Goal: Task Accomplishment & Management: Use online tool/utility

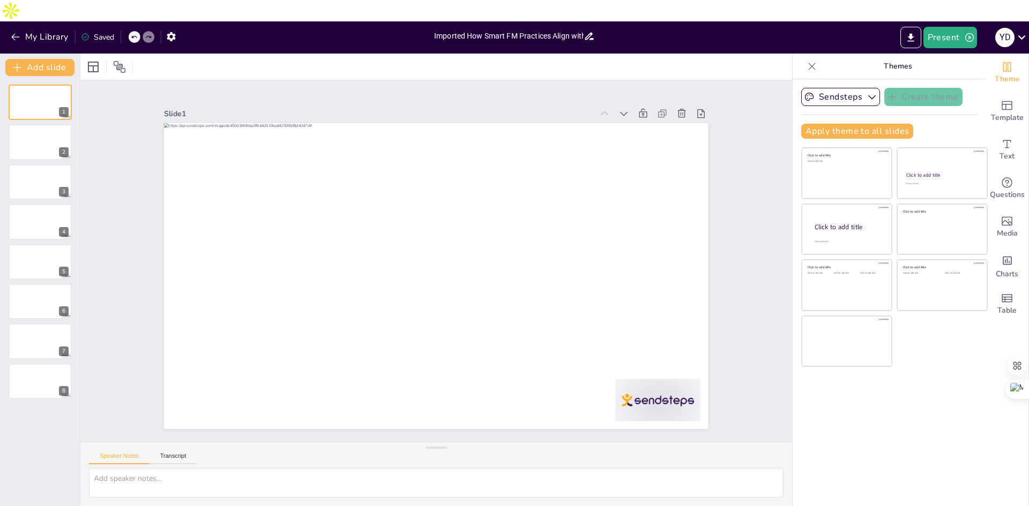
click at [536, 28] on input "Imported How Smart FM Practices Align with Market Growth (1).pdf.pptx" at bounding box center [509, 36] width 150 height 16
click at [488, 28] on input "Imported How Smart FM Practices Align with Market Growth (1).pdf.pptx" at bounding box center [509, 36] width 150 height 16
drag, startPoint x: 468, startPoint y: 14, endPoint x: 365, endPoint y: 18, distance: 103.0
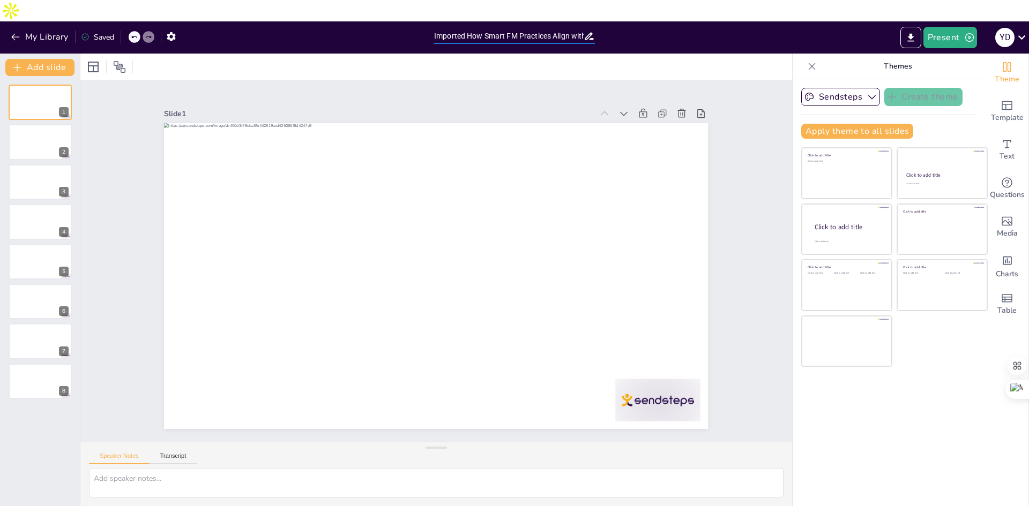
click at [397, 21] on div "My Library Saved Imported How Smart FM Practices Align with Market Growth (1).p…" at bounding box center [514, 37] width 1029 height 32
type input "How Smart FM Practices Align with Market Growth (1).pdf.pptx"
click at [1021, 30] on icon at bounding box center [1021, 37] width 14 height 14
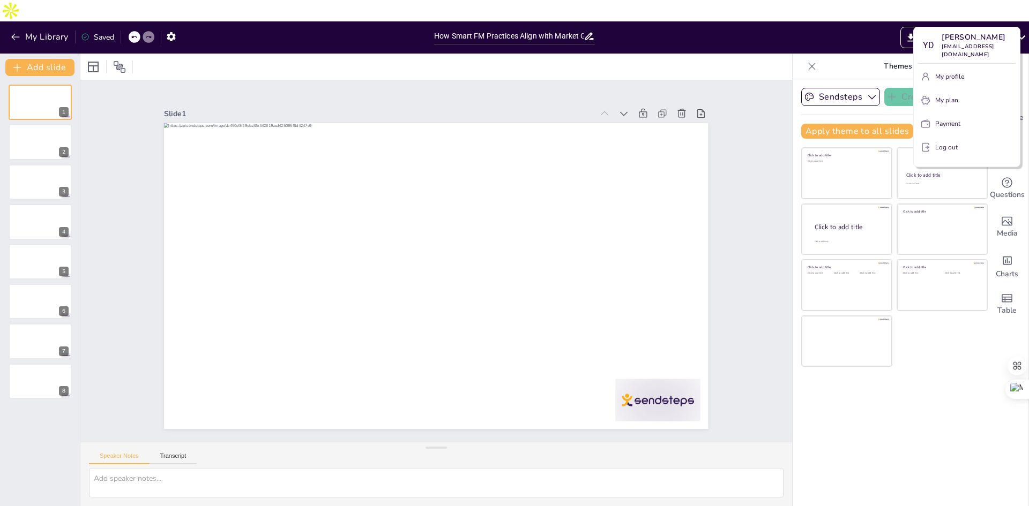
click at [914, 458] on div at bounding box center [514, 253] width 1029 height 506
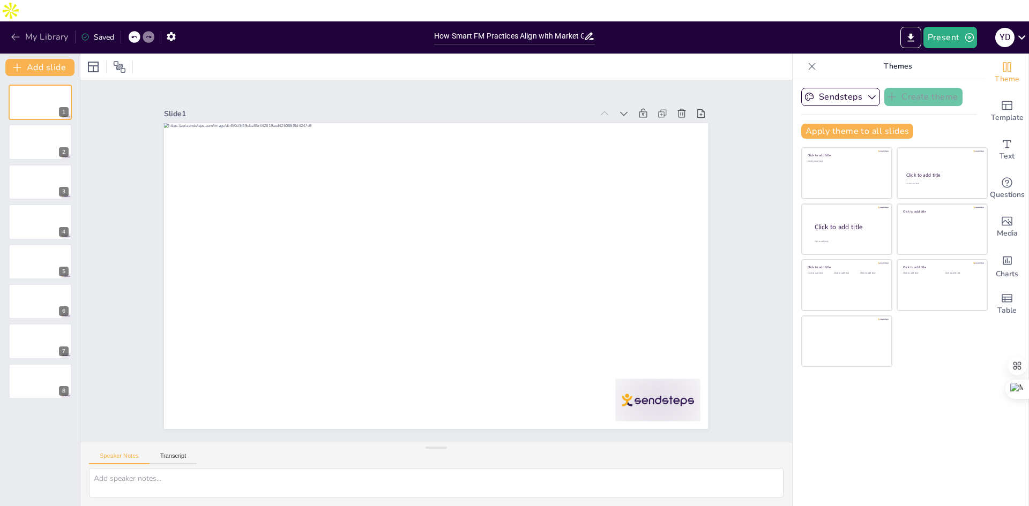
click at [40, 28] on button "My Library" at bounding box center [40, 36] width 65 height 17
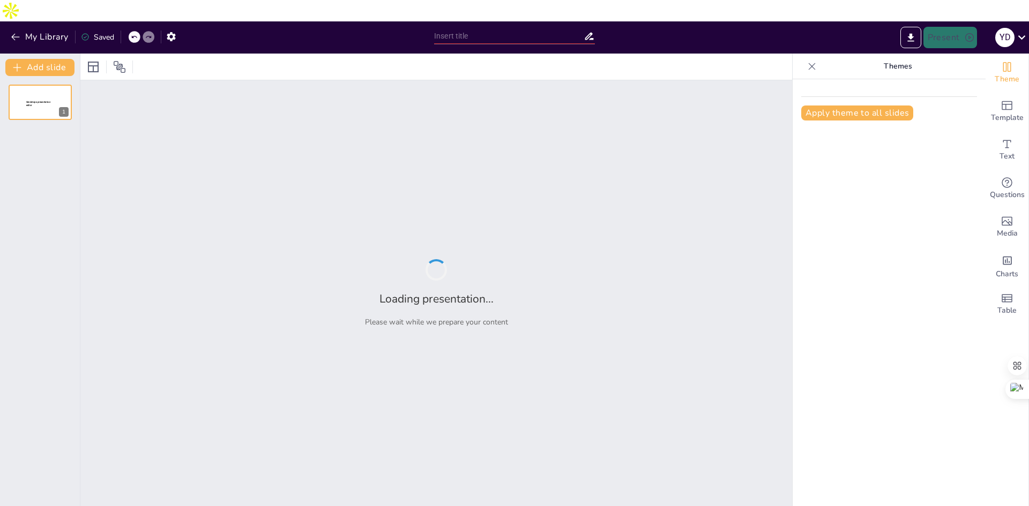
type input "How Smart FM Practices Align with Market Growth (1).pdf.pptx"
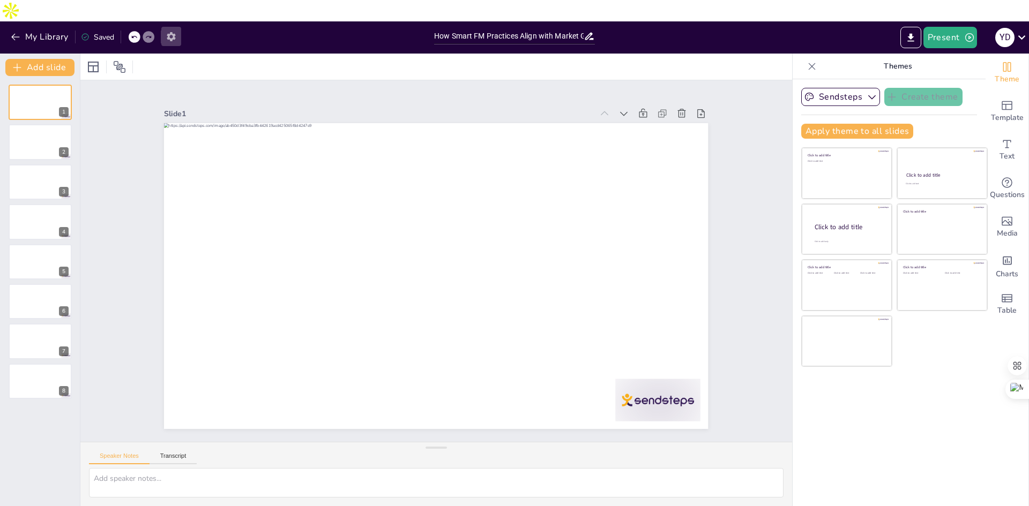
click at [174, 31] on icon "button" at bounding box center [171, 36] width 11 height 11
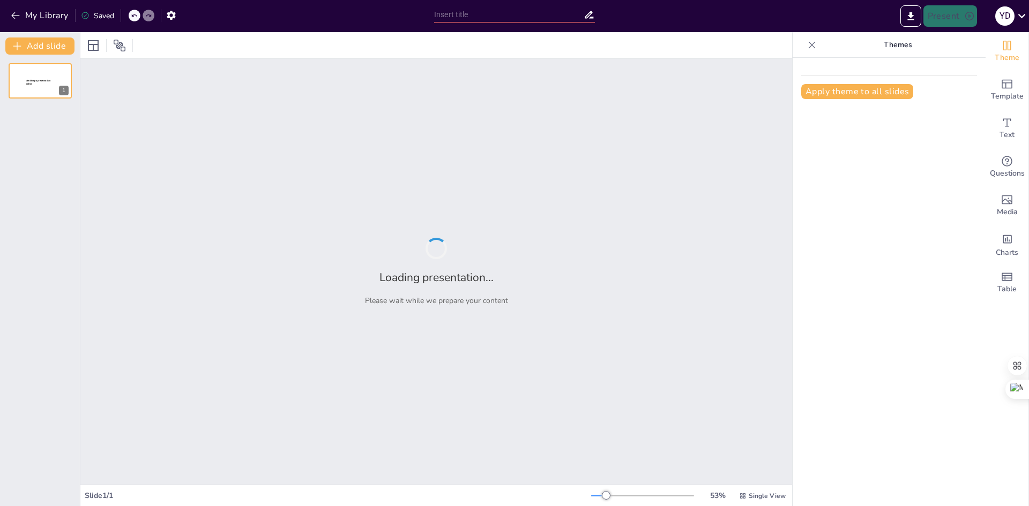
type input "How Smart FM Practices Align with Market Growth (1).pdf.pptx"
